Goal: Check status: Check status

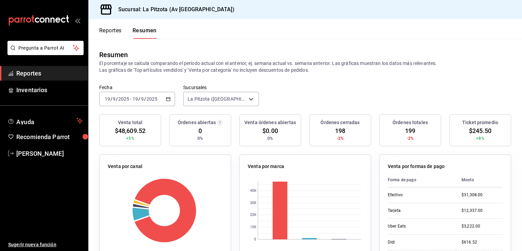
click at [166, 98] on icon "button" at bounding box center [168, 99] width 5 height 5
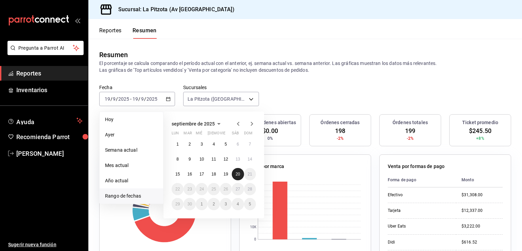
click at [237, 175] on abbr "20" at bounding box center [238, 174] width 4 height 5
click at [237, 174] on abbr "20" at bounding box center [238, 174] width 4 height 5
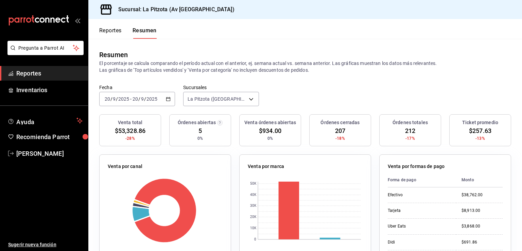
click at [170, 99] on div "[DATE] [DATE] - [DATE] [DATE]" at bounding box center [137, 99] width 76 height 14
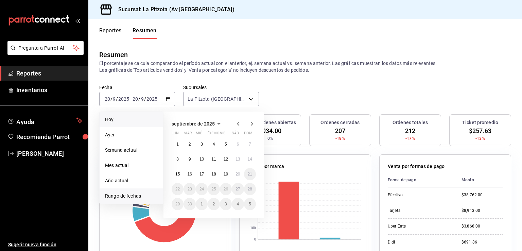
click at [112, 118] on span "Hoy" at bounding box center [131, 119] width 53 height 7
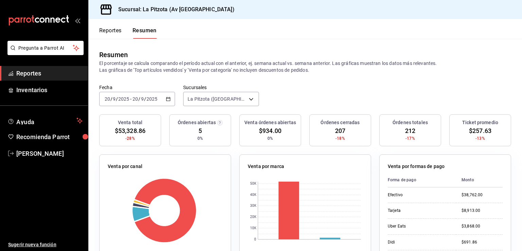
click at [102, 26] on div "Reportes Resumen" at bounding box center [122, 29] width 68 height 20
click at [105, 33] on button "Reportes" at bounding box center [110, 33] width 22 height 12
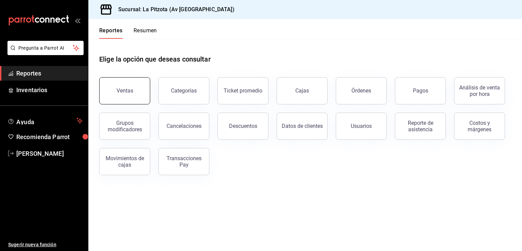
click at [131, 96] on button "Ventas" at bounding box center [124, 90] width 51 height 27
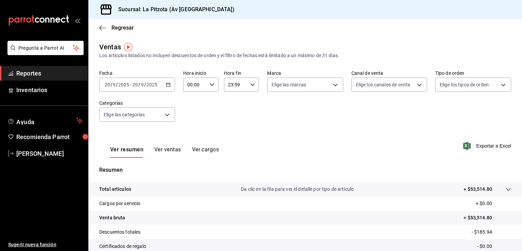
click at [167, 84] on \(Stroke\) "button" at bounding box center [169, 84] width 4 height 0
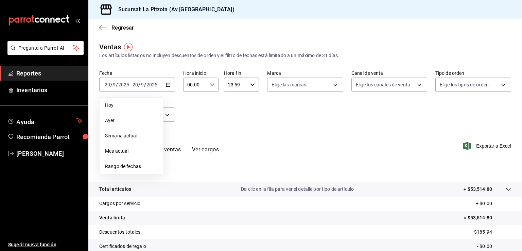
click at [125, 104] on span "Hoy" at bounding box center [131, 105] width 53 height 7
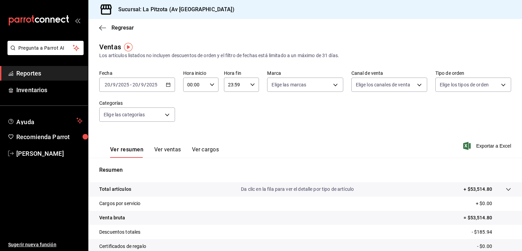
click at [167, 153] on button "Ver ventas" at bounding box center [167, 152] width 27 height 12
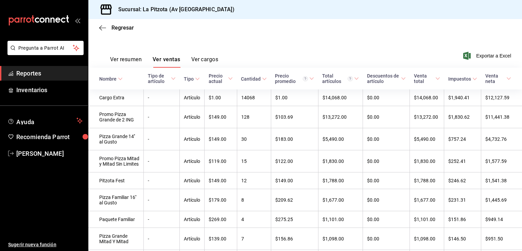
scroll to position [102, 0]
